Goal: Transaction & Acquisition: Purchase product/service

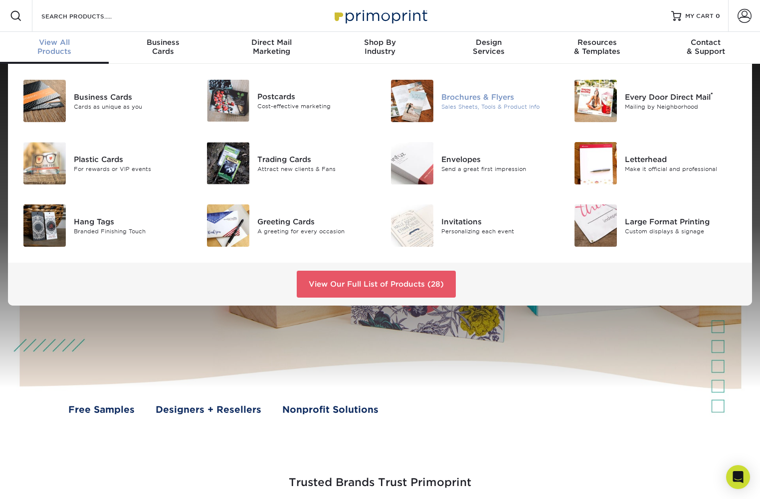
click at [425, 102] on img at bounding box center [412, 101] width 42 height 42
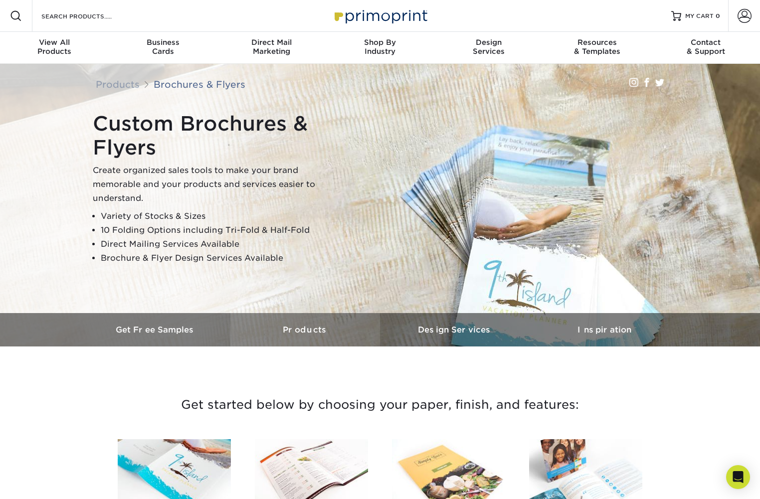
click at [301, 326] on h3 "Products" at bounding box center [305, 329] width 150 height 9
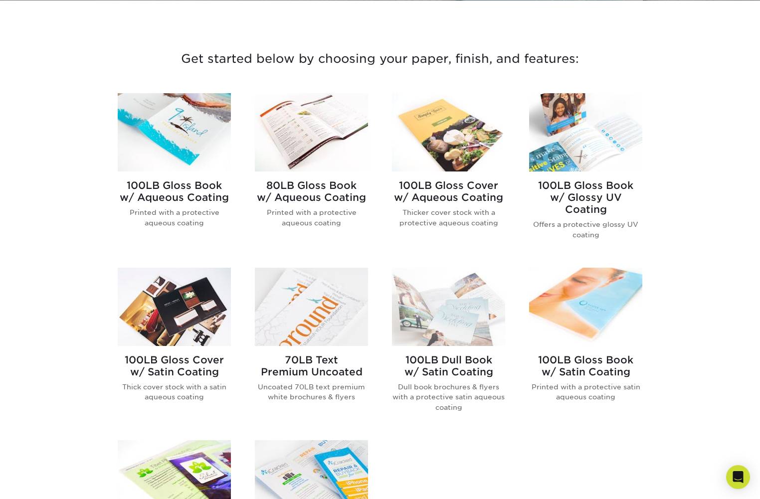
scroll to position [347, 0]
click at [311, 309] on img at bounding box center [311, 306] width 113 height 78
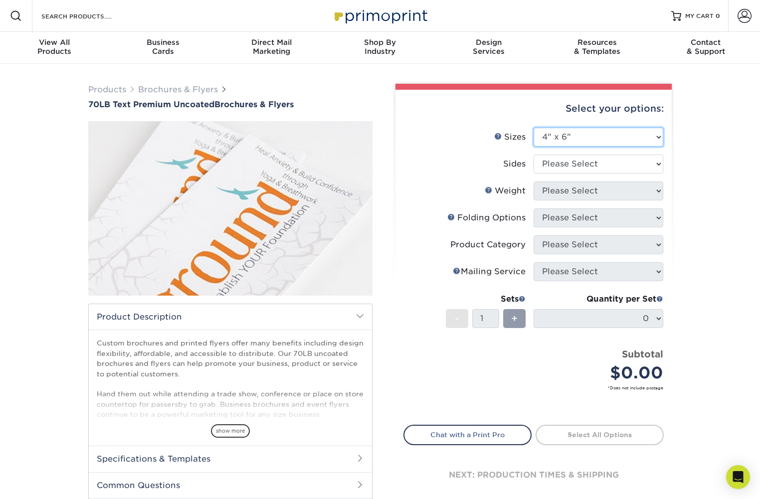
select select "4.25x5.50"
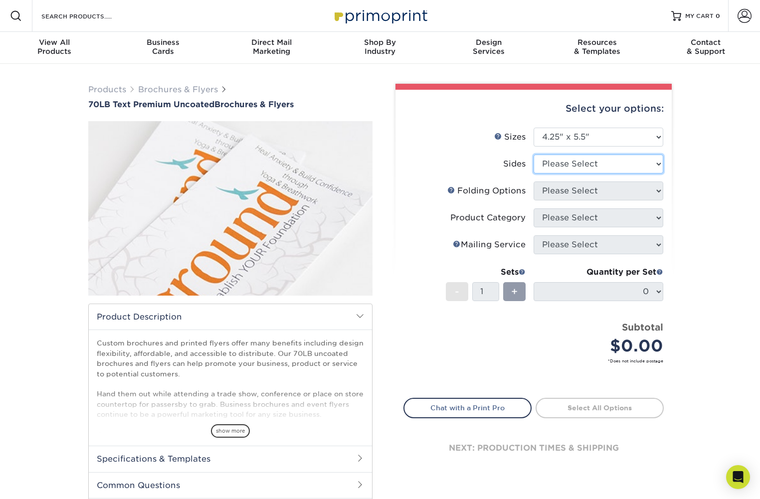
select select "13abbda7-1d64-4f25-8bb2-c179b224825d"
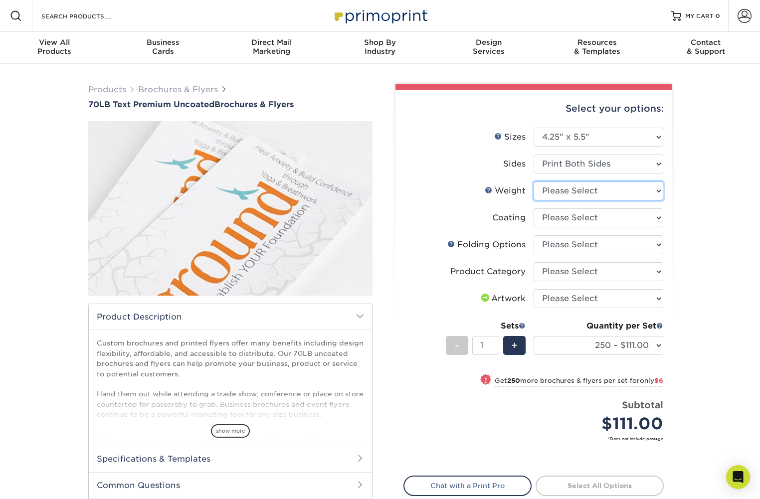
select select "70LB"
select select "3e7618de-abca-4bda-9f97-8b9129e913d8"
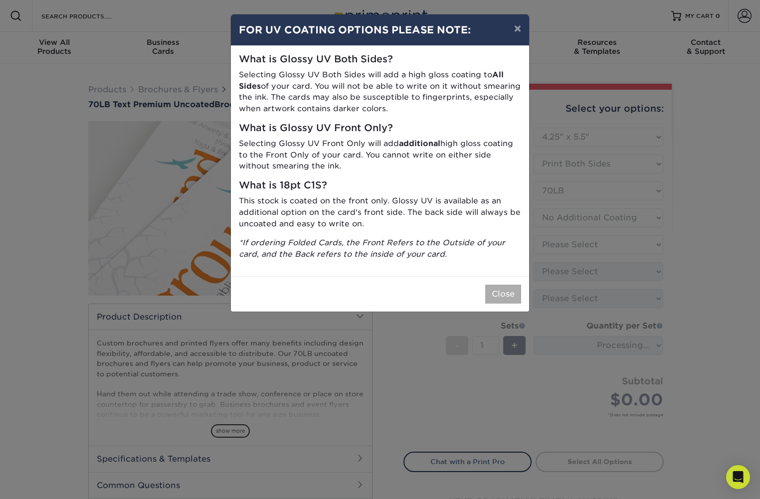
click at [507, 289] on button "Close" at bounding box center [503, 294] width 36 height 19
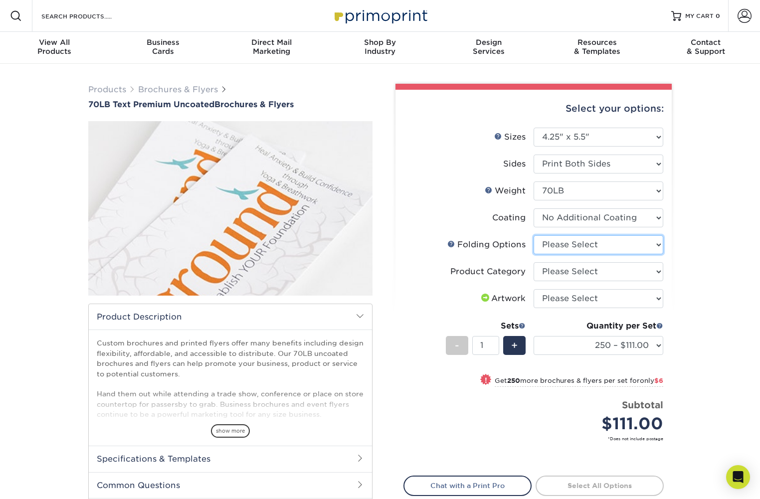
select select "9b1d5825-34d1-4721-9874-ed79abb003d7"
select select "1a668080-6b7c-4174-b399-2c3833b27ef4"
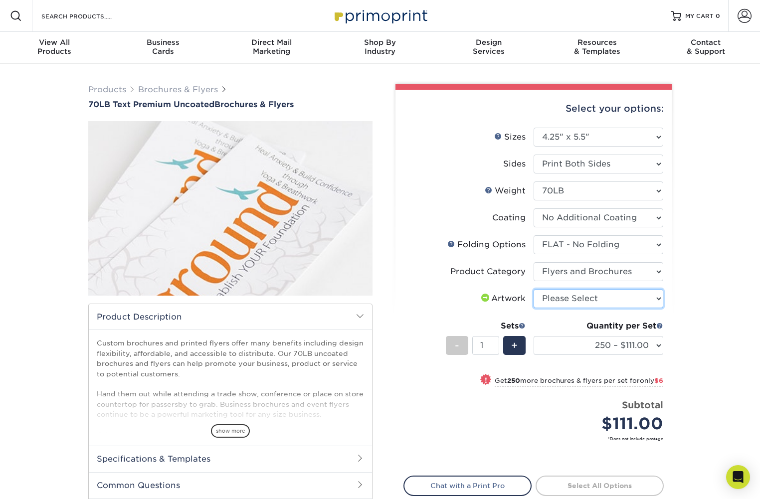
select select "upload"
